Goal: Transaction & Acquisition: Purchase product/service

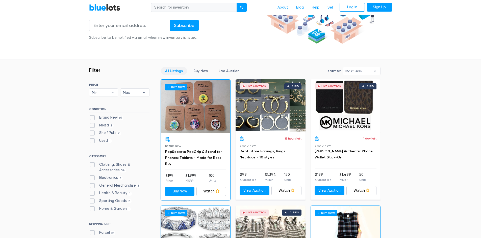
scroll to position [101, 0]
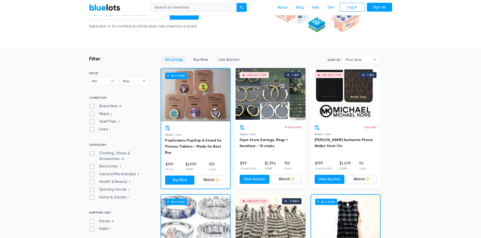
click at [91, 168] on label "Electronics 7" at bounding box center [106, 167] width 34 height 6
click at [91, 167] on input "Electronics 7" at bounding box center [90, 165] width 3 height 3
checkbox input "true"
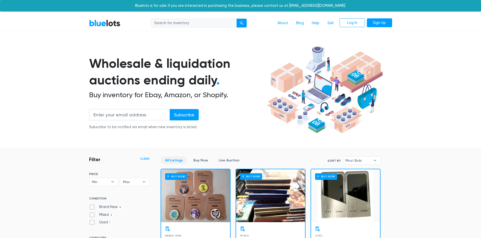
scroll to position [136, 0]
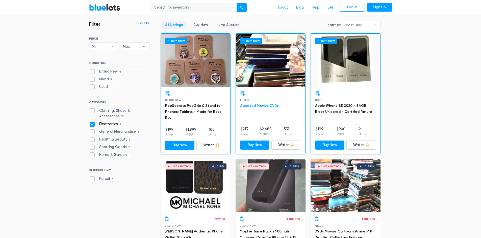
click at [273, 107] on link "Assorted Movies DVDs" at bounding box center [259, 106] width 39 height 4
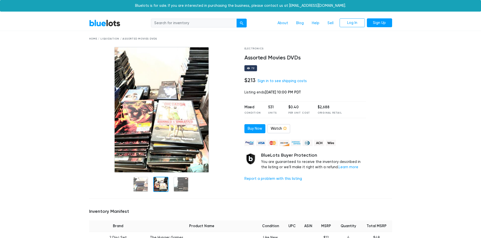
click at [164, 184] on div at bounding box center [160, 184] width 15 height 15
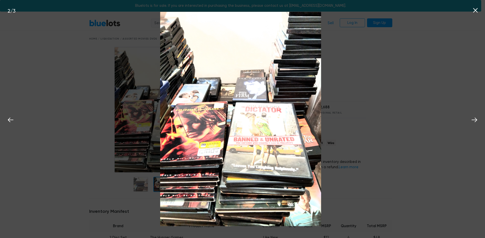
click at [95, 184] on div "2 / 3" at bounding box center [242, 119] width 485 height 238
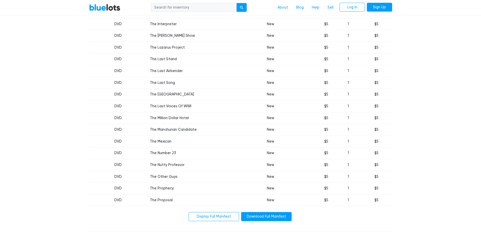
scroll to position [3912, 0]
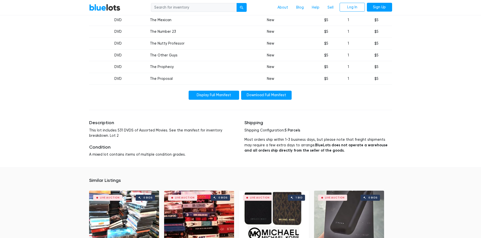
click at [226, 95] on link "Display Full Manifest" at bounding box center [214, 95] width 50 height 9
